Goal: Navigation & Orientation: Find specific page/section

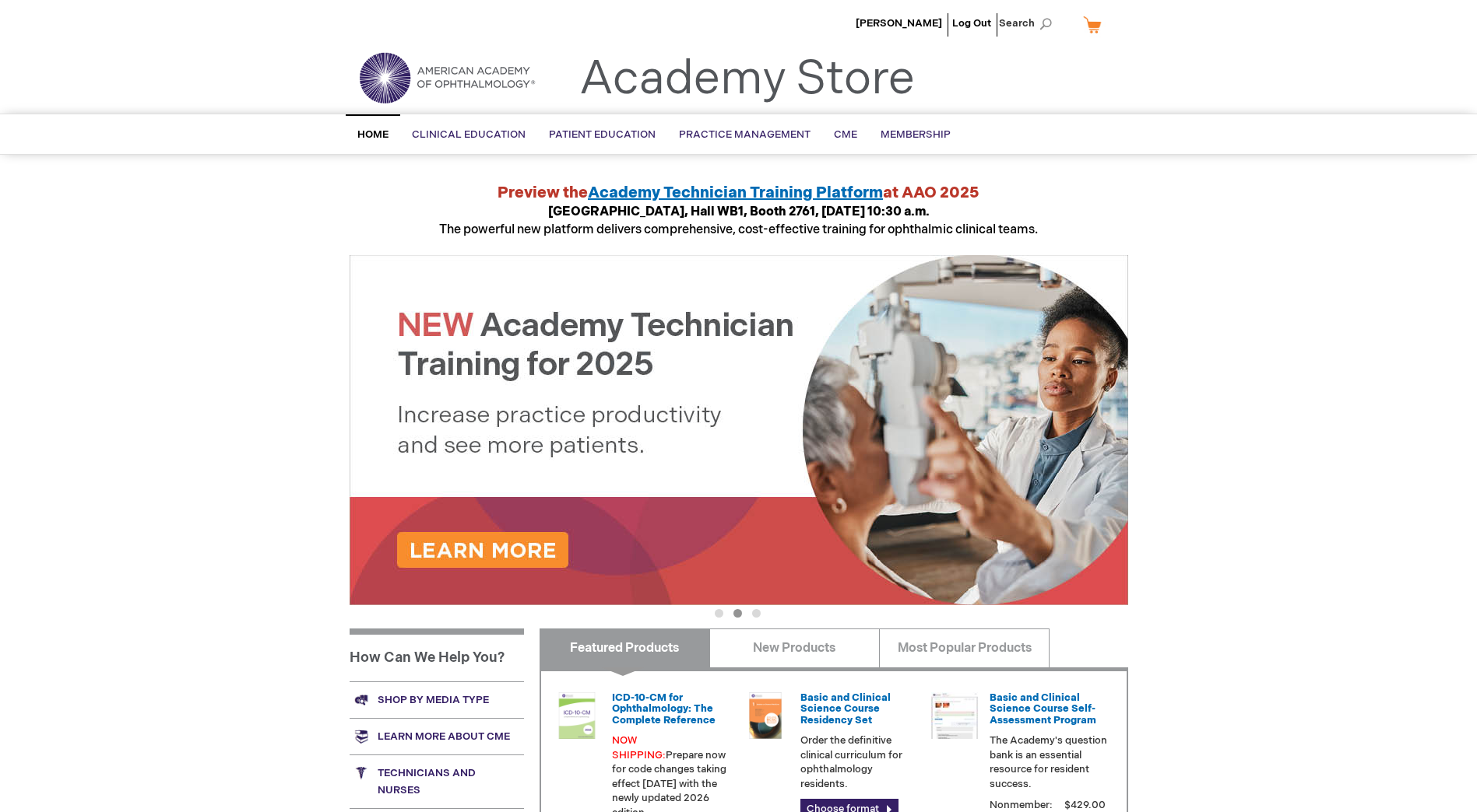
click at [375, 131] on span "Home" at bounding box center [372, 134] width 31 height 12
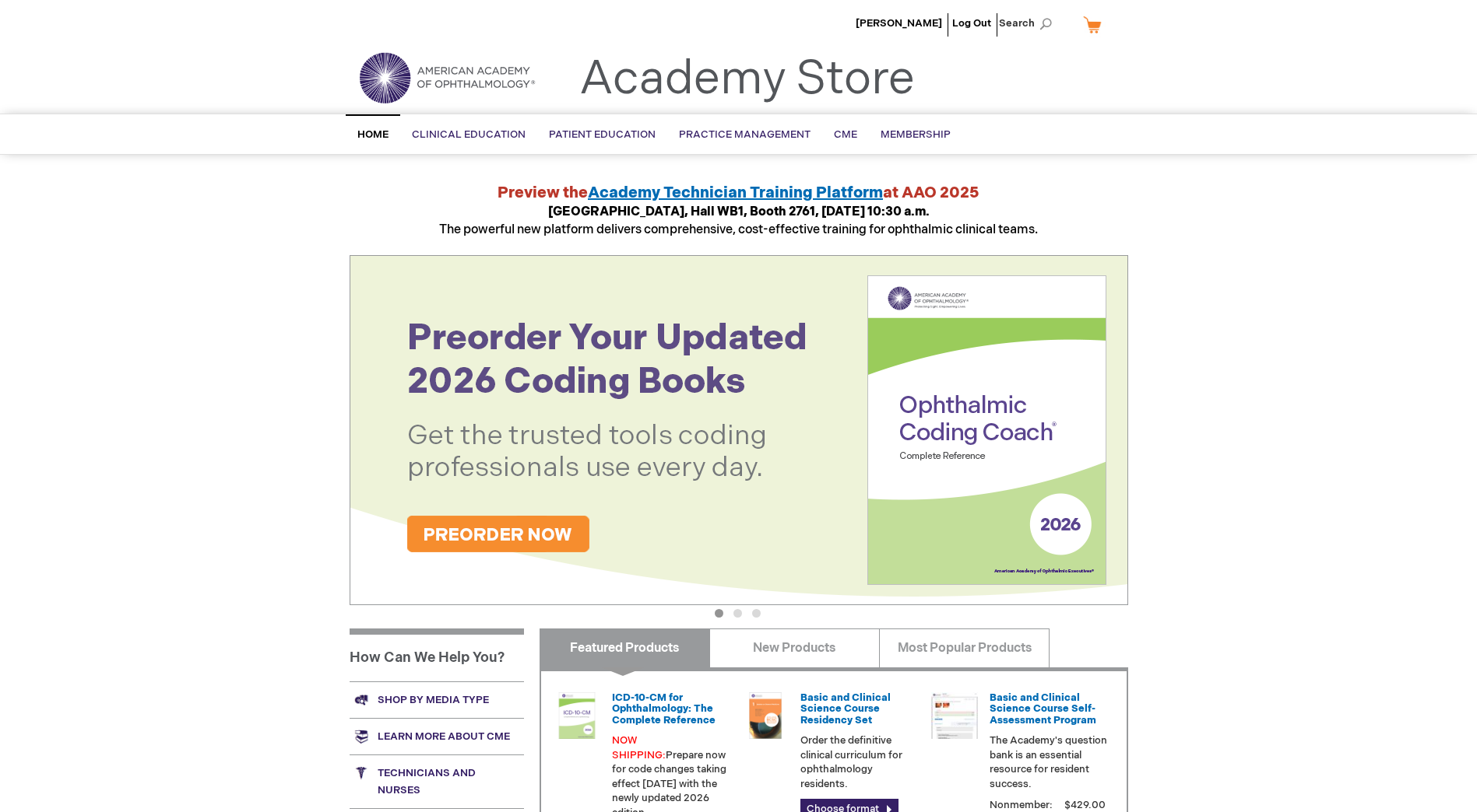
click at [230, 249] on div "[PERSON_NAME] Log Out Search My Cart CLOSE RECENTLY ADDED ITEM(S) Close There a…" at bounding box center [738, 584] width 1477 height 1169
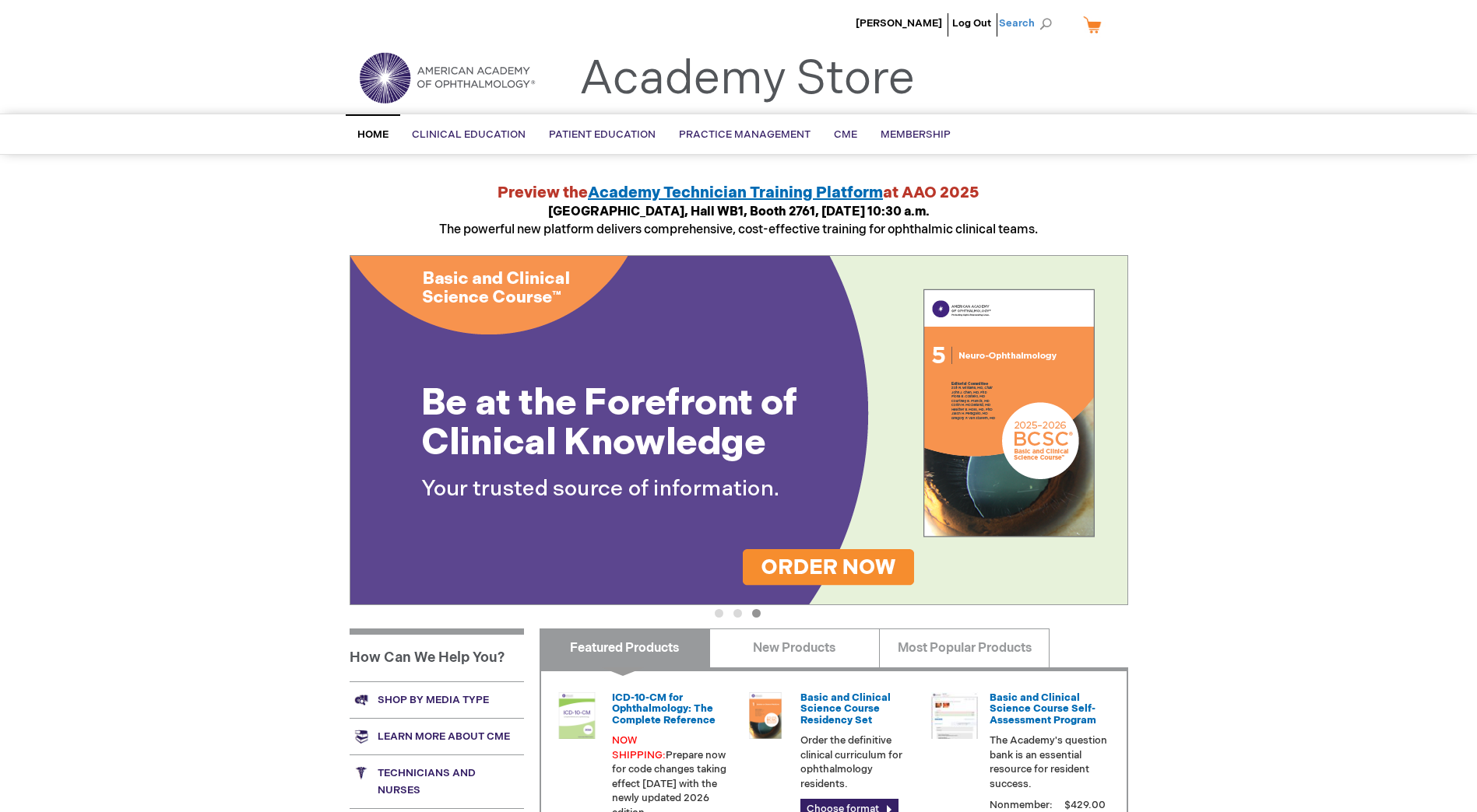
click at [1015, 19] on span "Search" at bounding box center [1028, 23] width 59 height 31
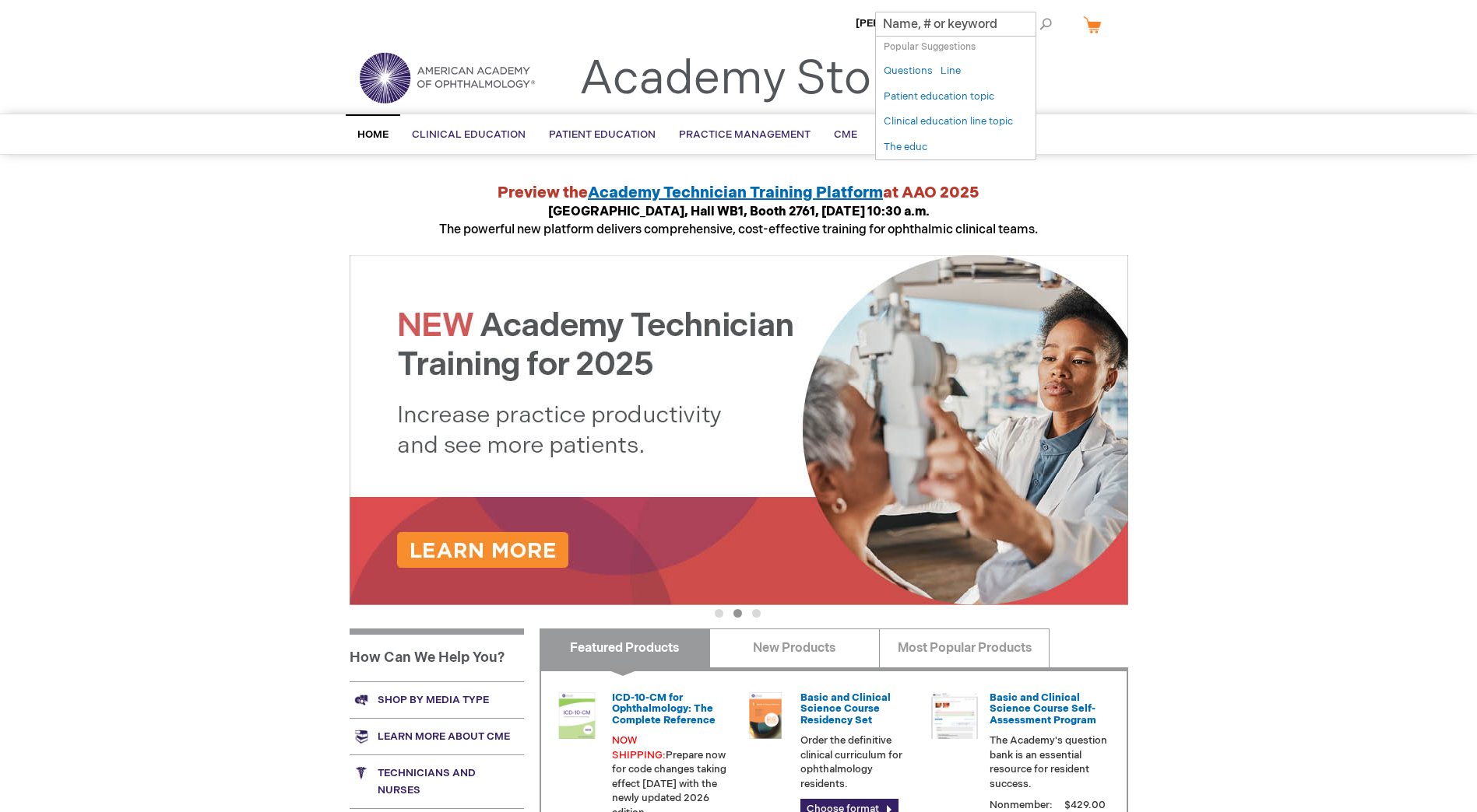
click at [430, 68] on img at bounding box center [447, 77] width 187 height 56
